Goal: Find specific page/section: Find specific page/section

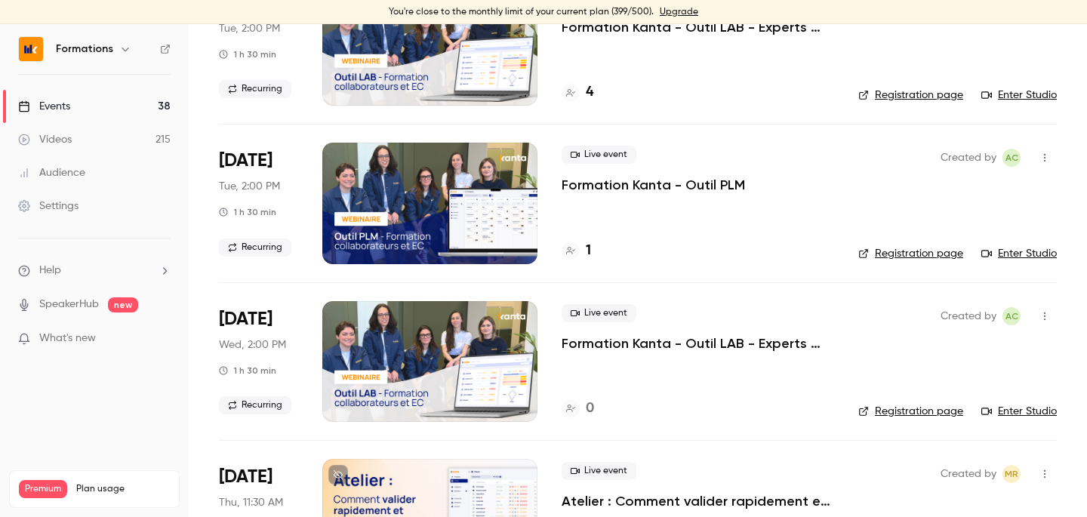
scroll to position [1119, 0]
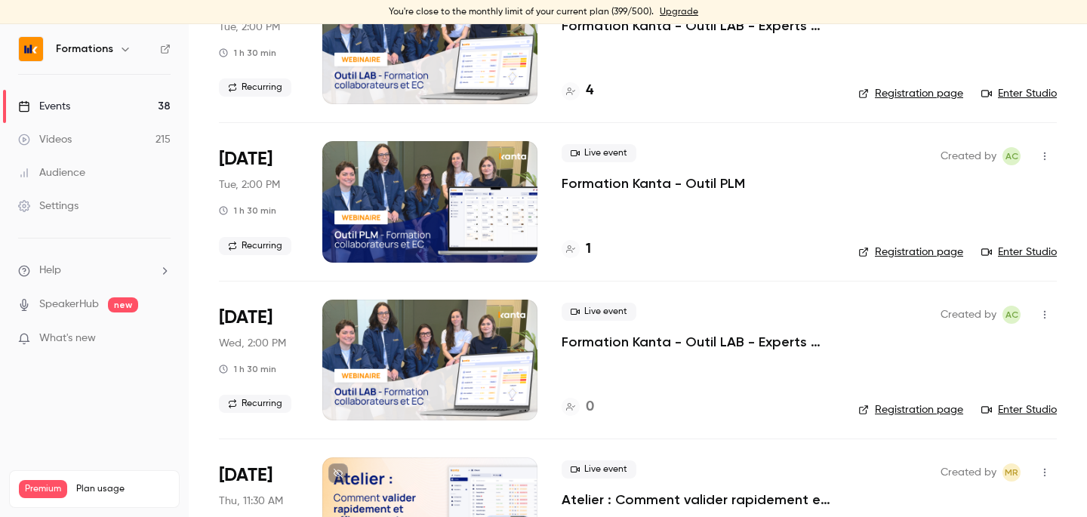
click at [937, 254] on link "Registration page" at bounding box center [910, 252] width 105 height 15
click at [577, 249] on div at bounding box center [571, 249] width 18 height 18
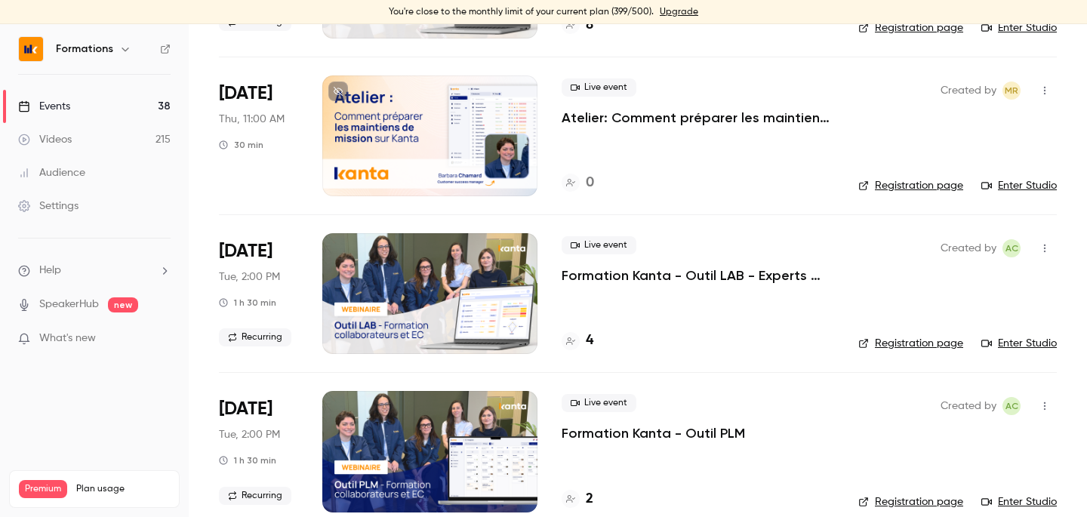
scroll to position [1132, 0]
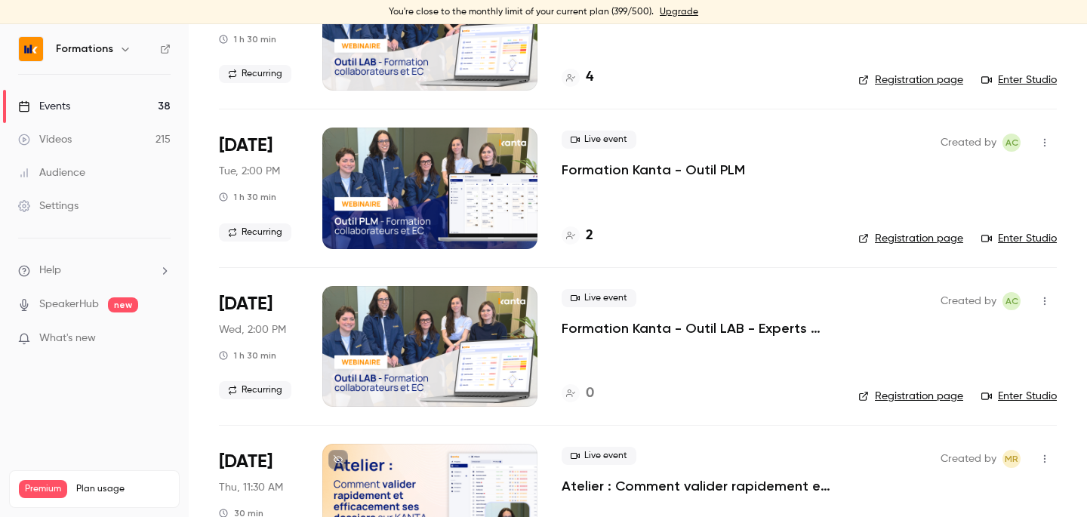
click at [879, 232] on link "Registration page" at bounding box center [910, 238] width 105 height 15
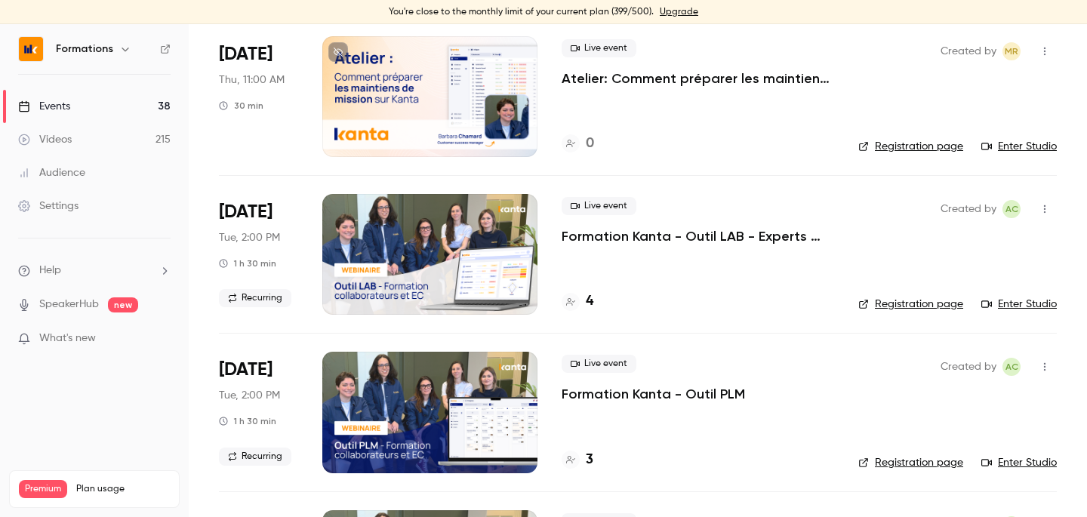
scroll to position [919, 0]
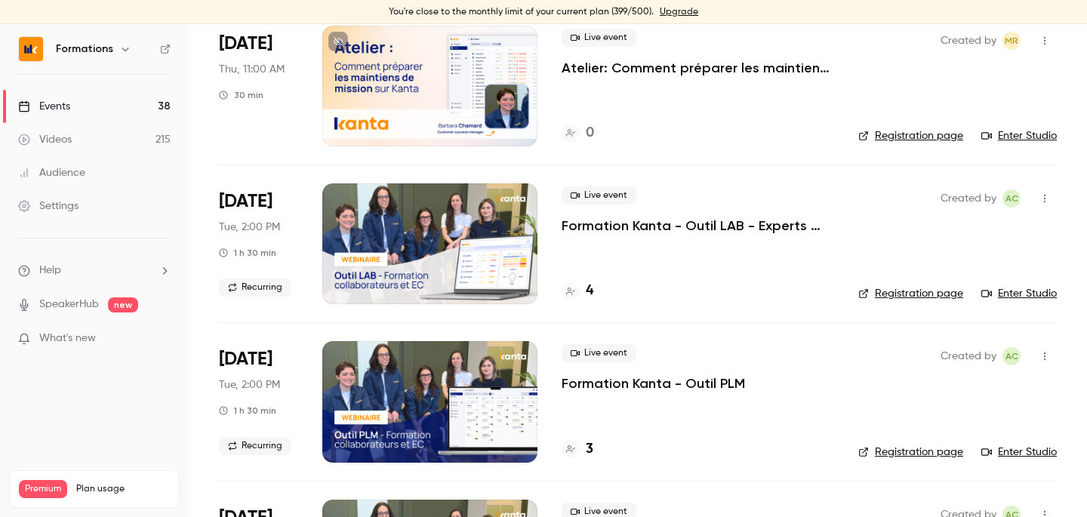
click at [582, 445] on div "3" at bounding box center [578, 449] width 32 height 20
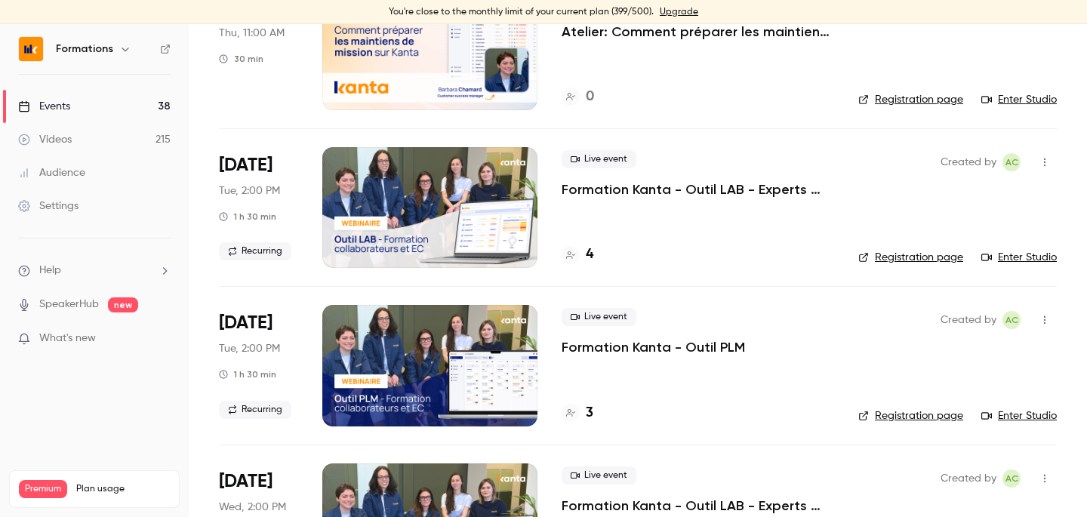
scroll to position [965, 0]
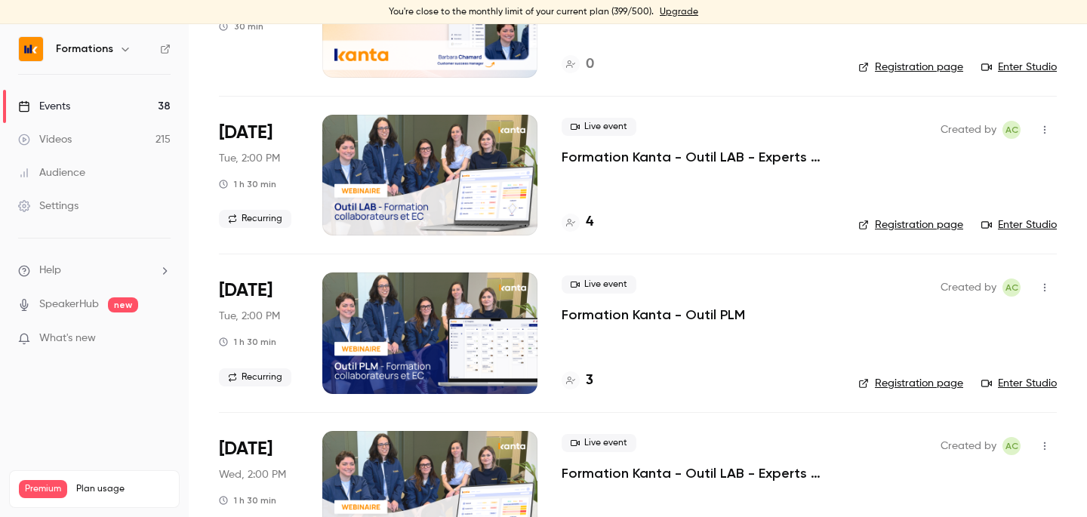
scroll to position [1020, 0]
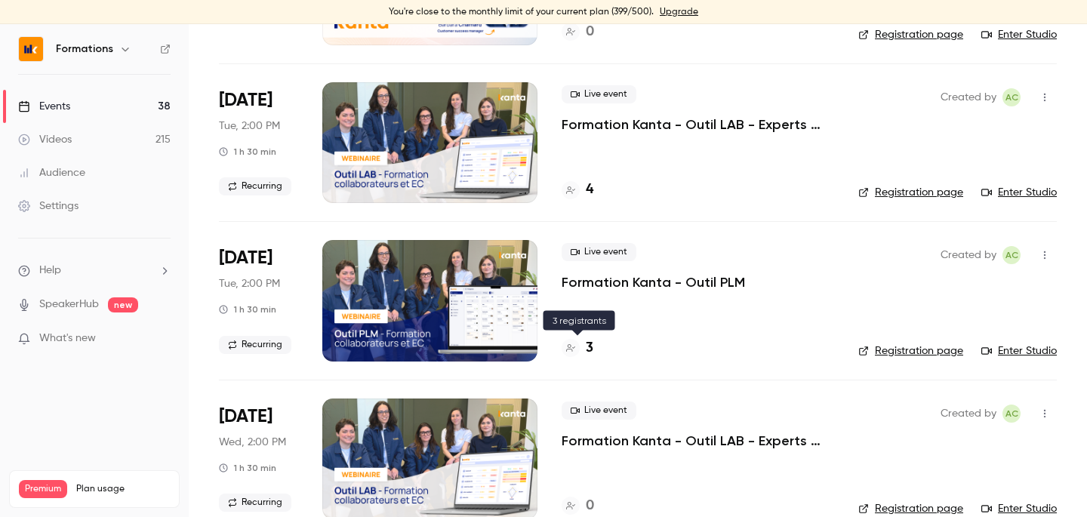
click at [578, 352] on div "3" at bounding box center [578, 348] width 32 height 20
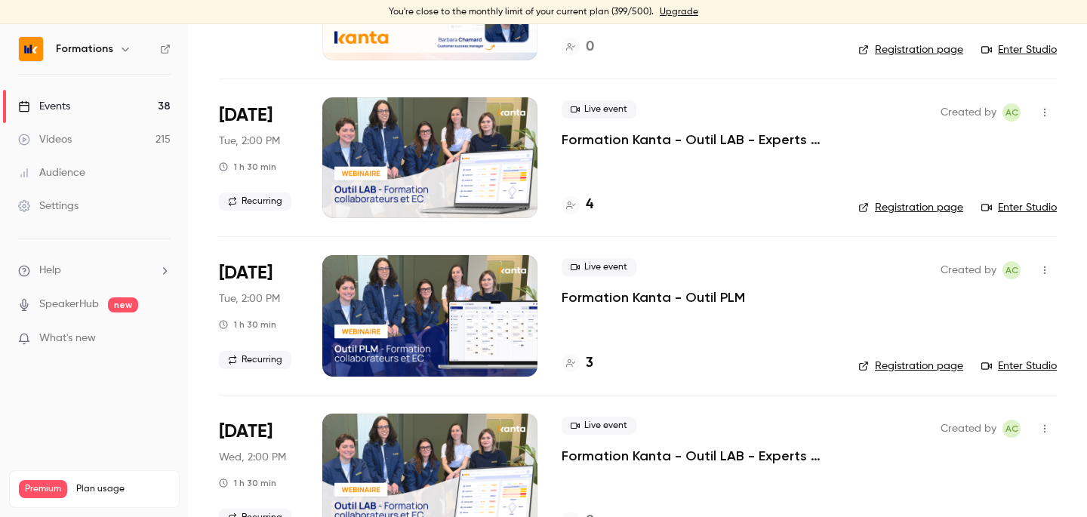
scroll to position [1005, 0]
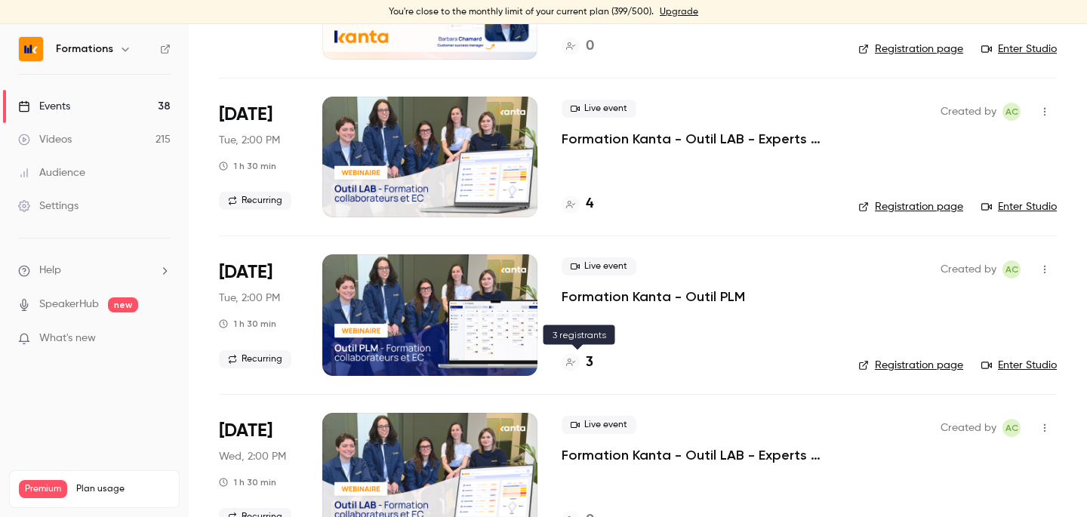
click at [568, 359] on icon at bounding box center [570, 362] width 9 height 9
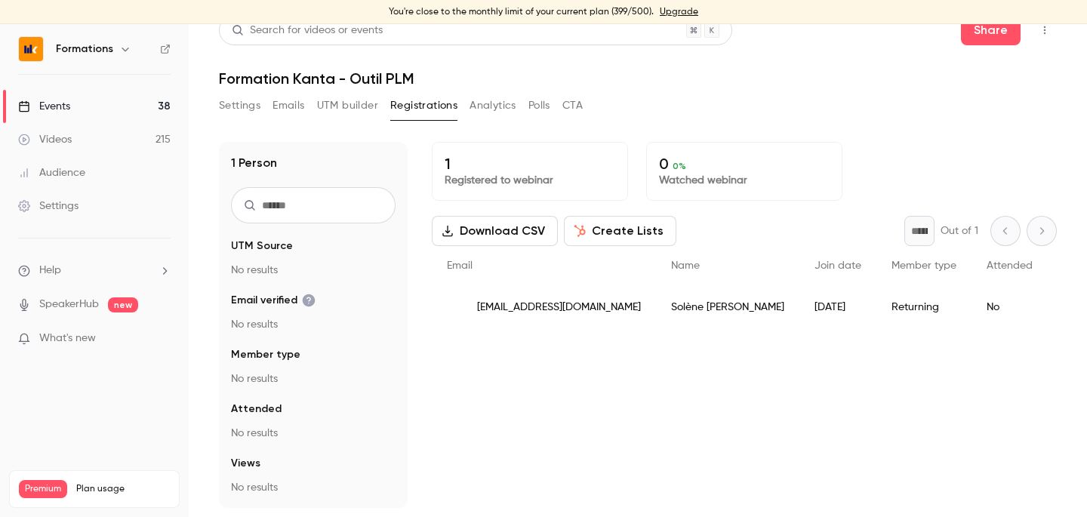
scroll to position [18, 0]
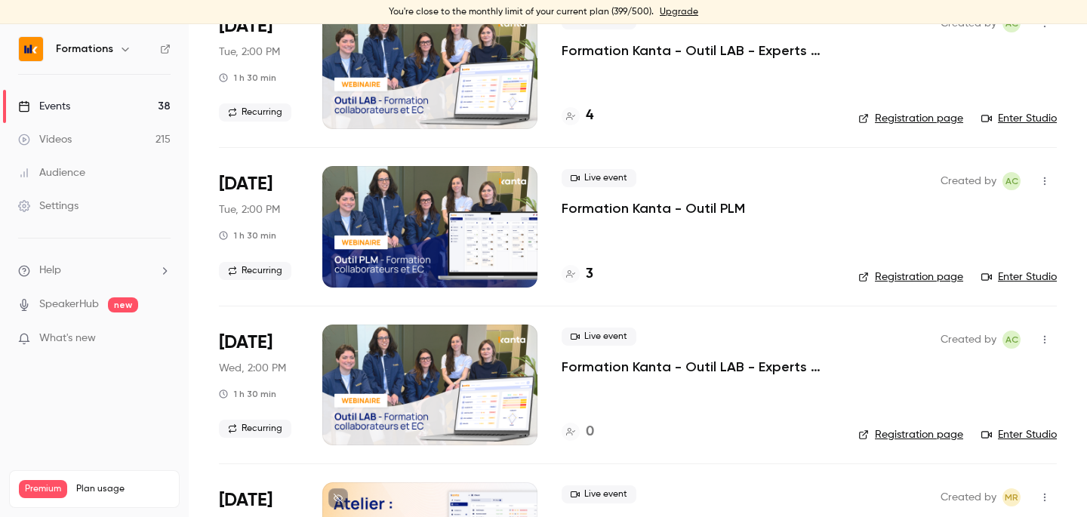
scroll to position [1091, 0]
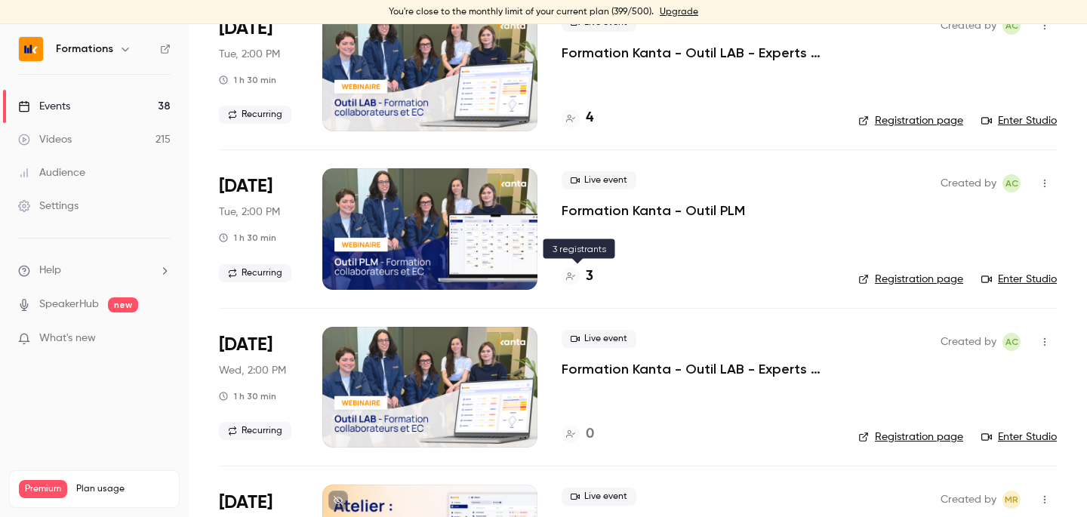
click at [579, 283] on div "3" at bounding box center [578, 276] width 32 height 20
